Goal: Information Seeking & Learning: Learn about a topic

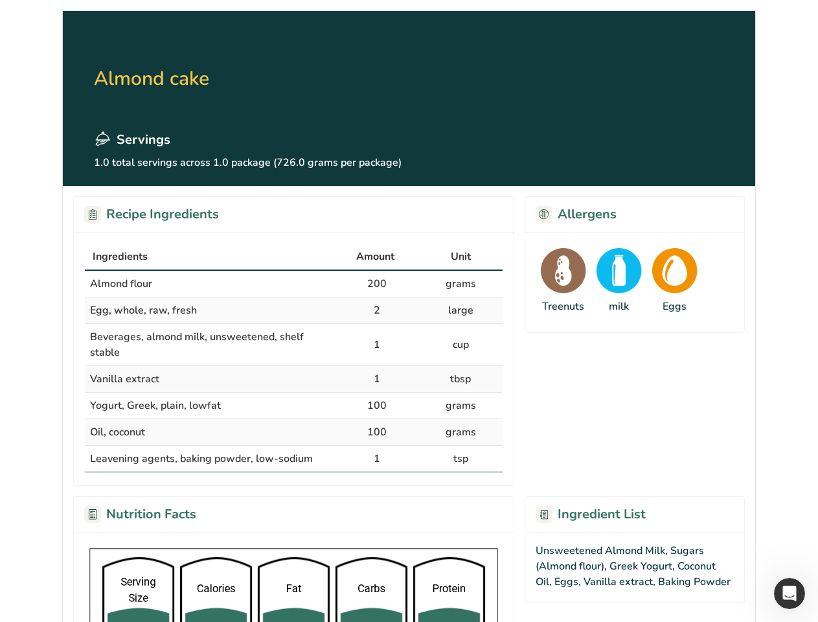
click at [210, 257] on div "Ingredients" at bounding box center [210, 257] width 235 height 16
click at [377, 257] on span "Amount" at bounding box center [375, 257] width 38 height 16
click at [461, 257] on span "Unit" at bounding box center [461, 257] width 20 height 16
click at [293, 284] on td "Almond flour" at bounding box center [210, 284] width 251 height 27
click at [210, 284] on td "Almond flour" at bounding box center [210, 284] width 251 height 27
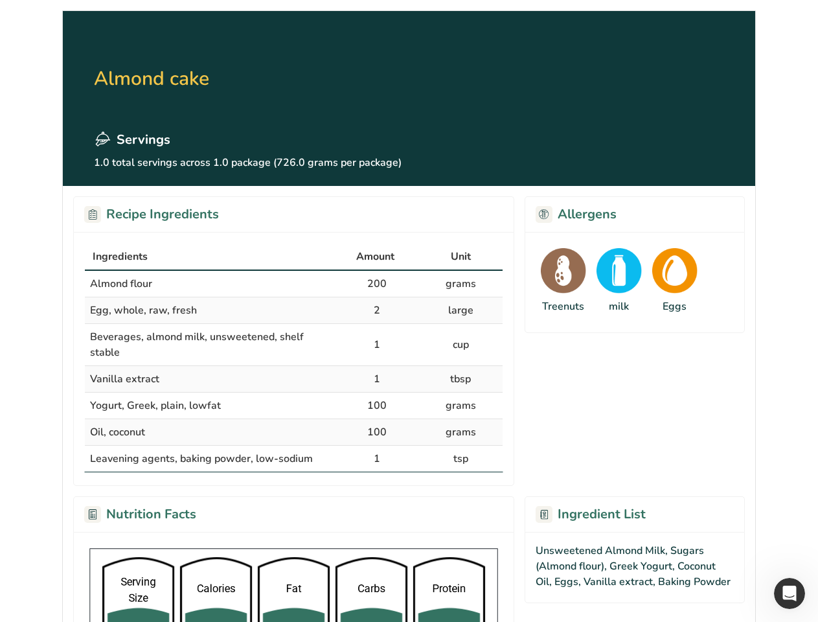
click at [377, 284] on td "200" at bounding box center [378, 284] width 84 height 27
click at [461, 284] on td "grams" at bounding box center [461, 284] width 84 height 27
click at [293, 310] on td "Egg, whole, raw, fresh" at bounding box center [210, 310] width 251 height 27
click at [210, 310] on td "Egg, whole, raw, fresh" at bounding box center [210, 310] width 251 height 27
click at [377, 310] on td "2" at bounding box center [378, 310] width 84 height 27
